Goal: Find specific page/section: Find specific page/section

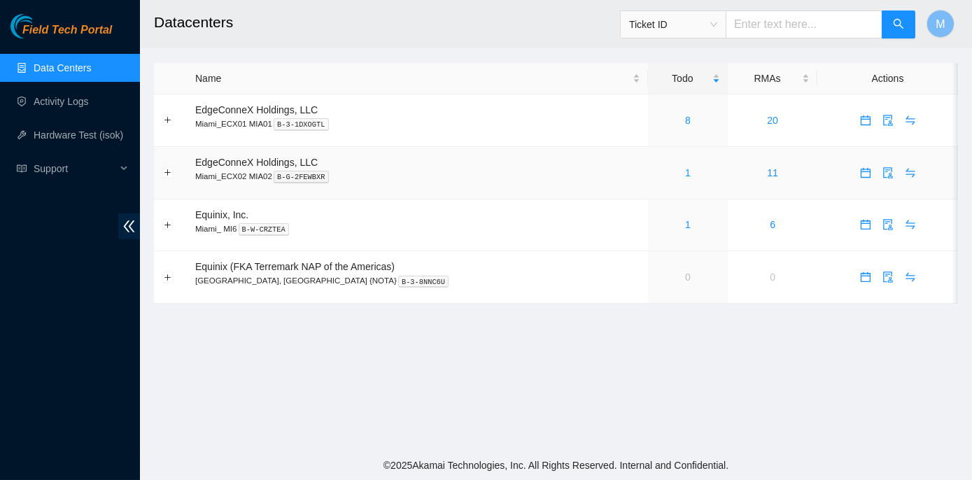
click at [656, 173] on div "1" at bounding box center [688, 172] width 65 height 15
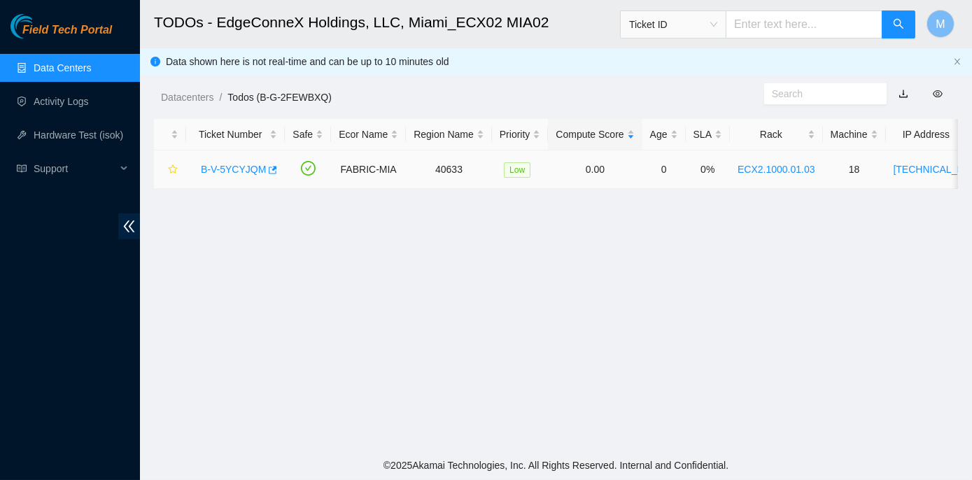
click at [229, 164] on link "B-V-5YCYJQM" at bounding box center [233, 169] width 65 height 11
